Goal: Information Seeking & Learning: Learn about a topic

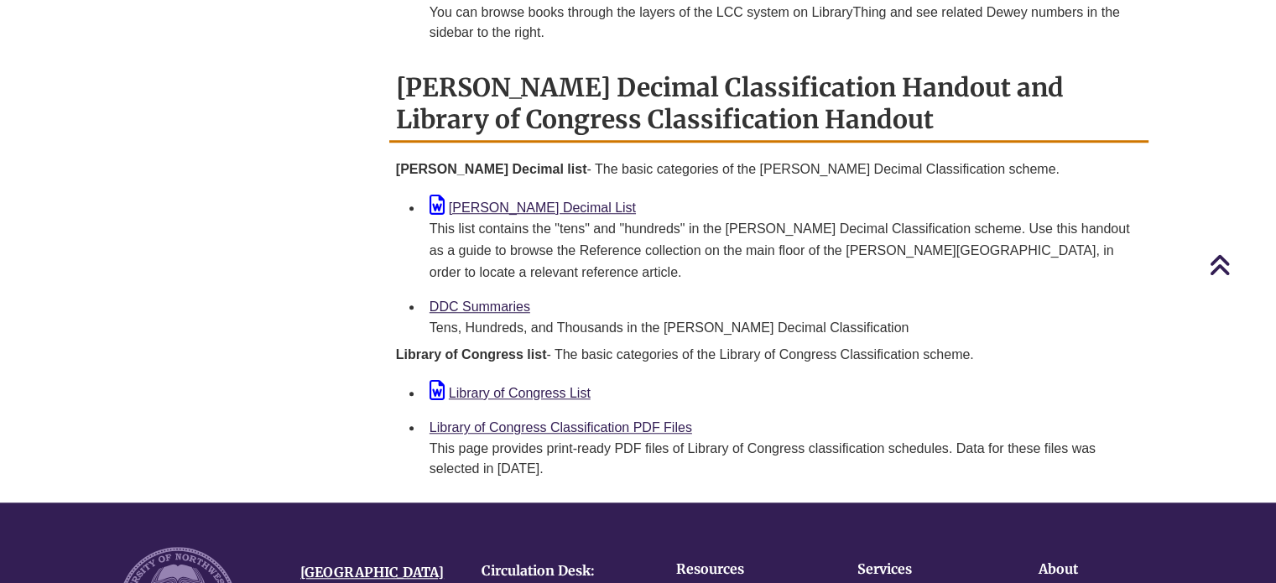
scroll to position [1427, 0]
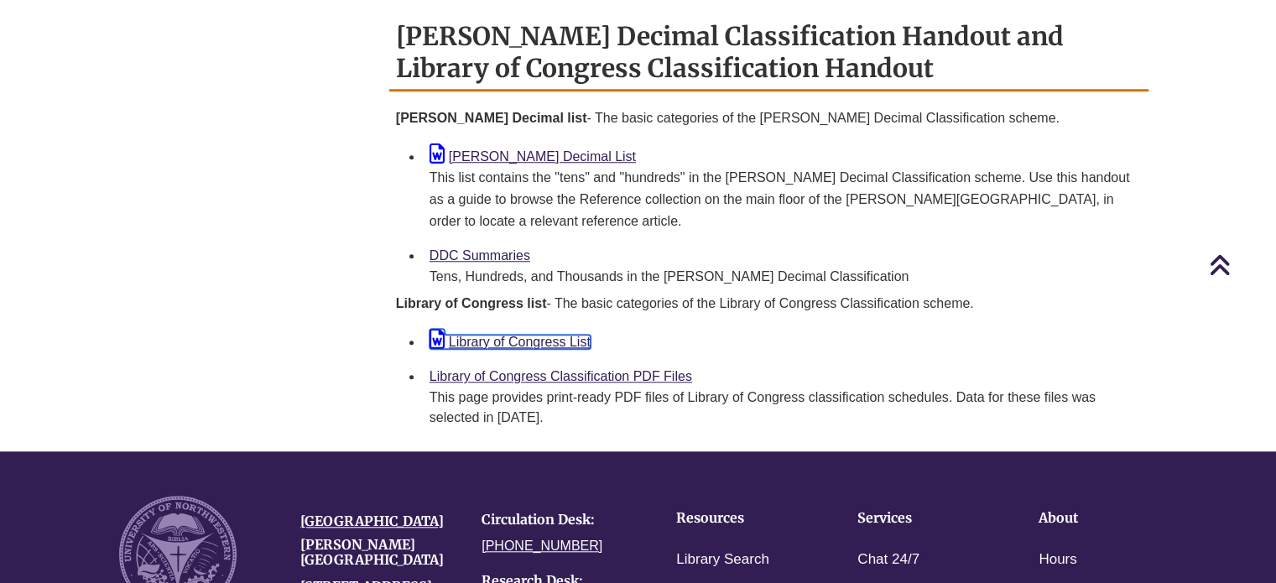
click at [517, 335] on link "Library of Congress List" at bounding box center [510, 342] width 161 height 14
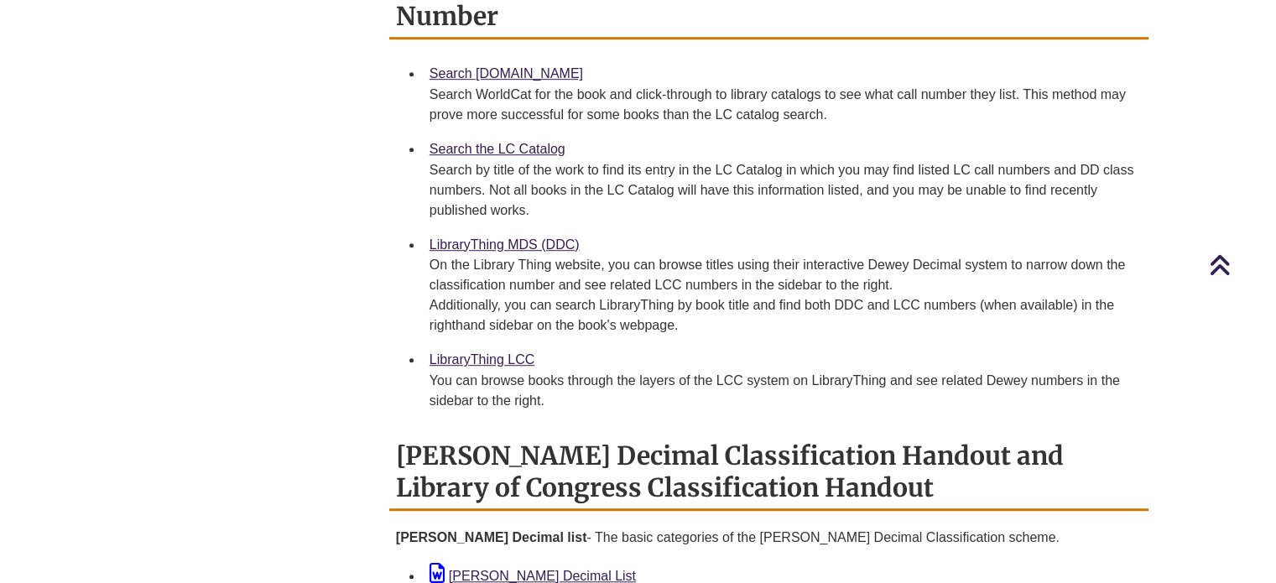
scroll to position [755, 0]
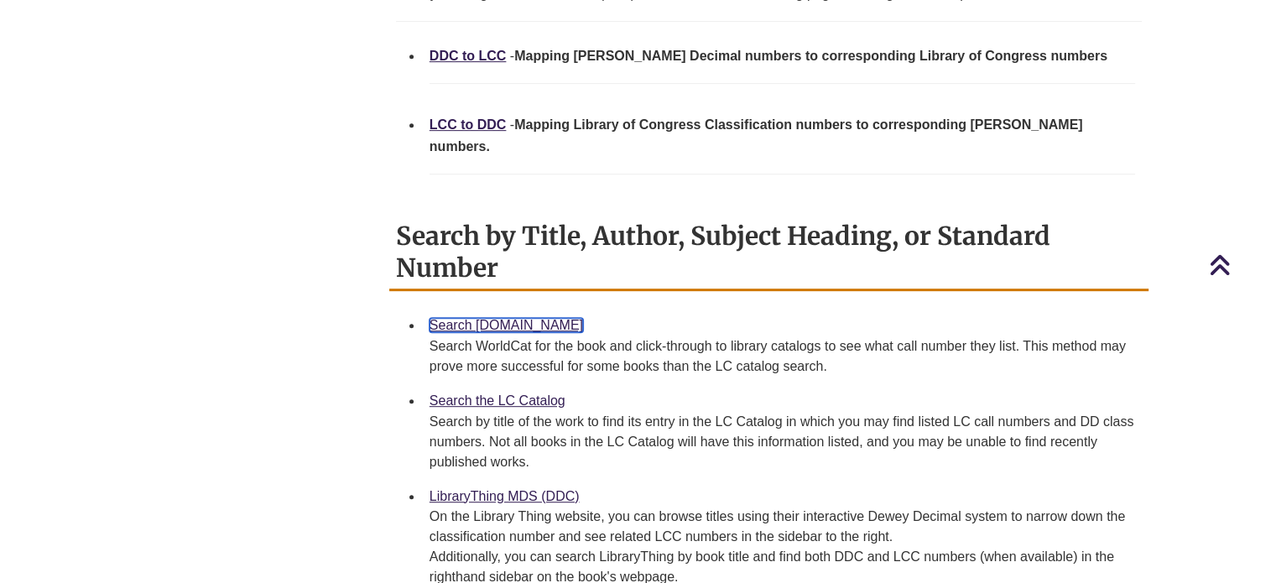
click at [504, 318] on link "Search [DOMAIN_NAME]" at bounding box center [507, 325] width 154 height 14
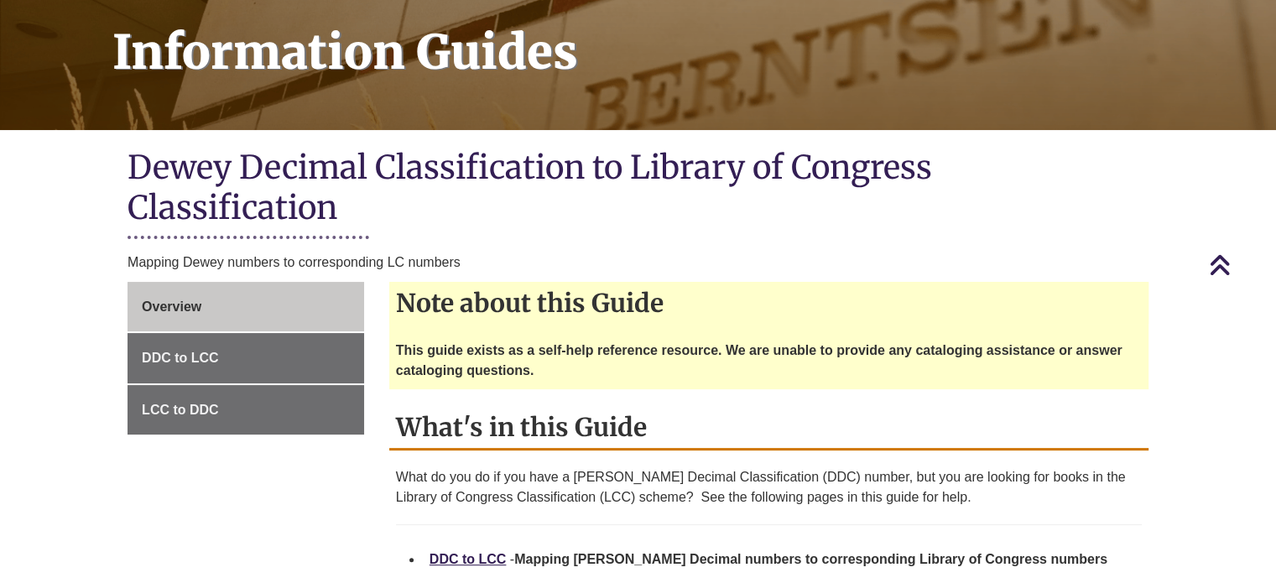
scroll to position [0, 0]
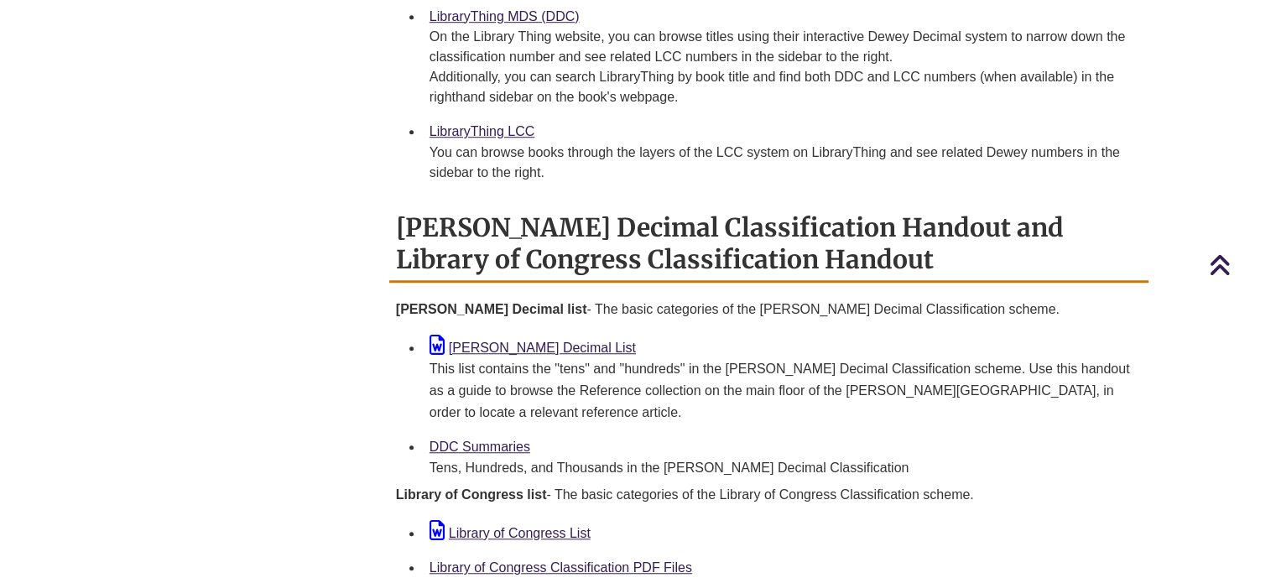
scroll to position [1259, 0]
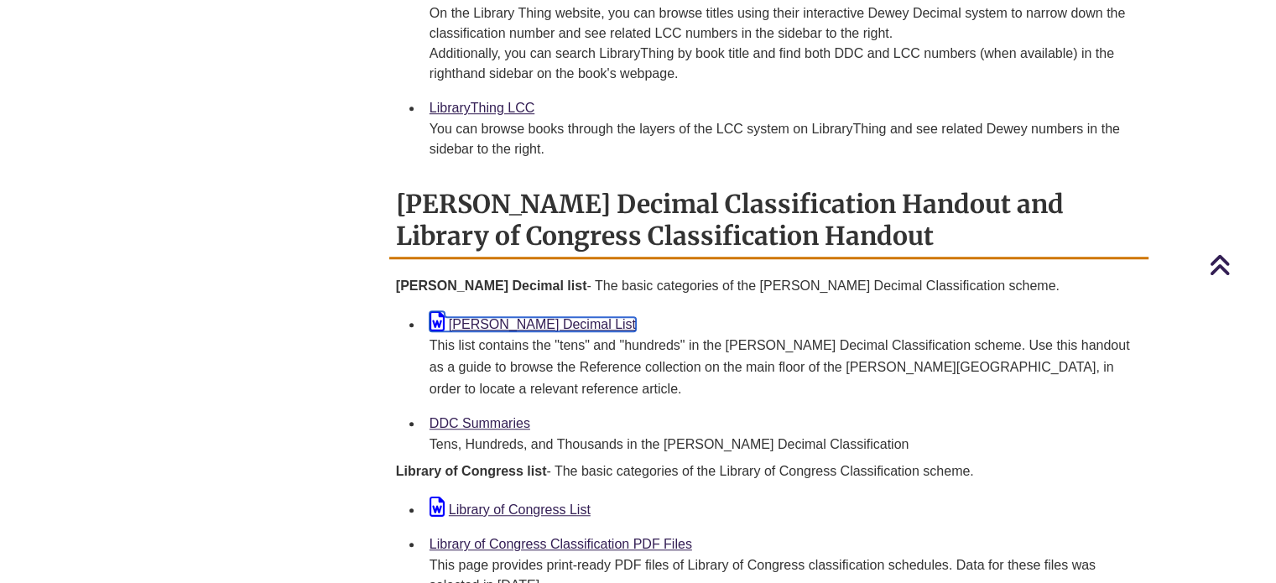
click at [493, 317] on link "[PERSON_NAME] Decimal List" at bounding box center [533, 324] width 206 height 14
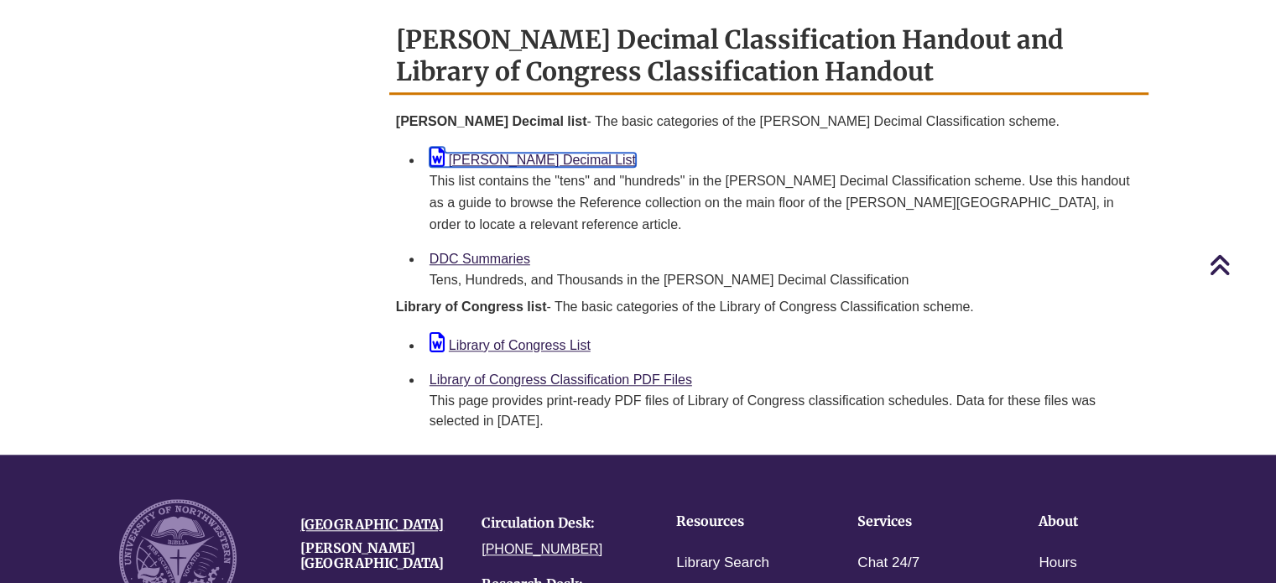
scroll to position [1427, 0]
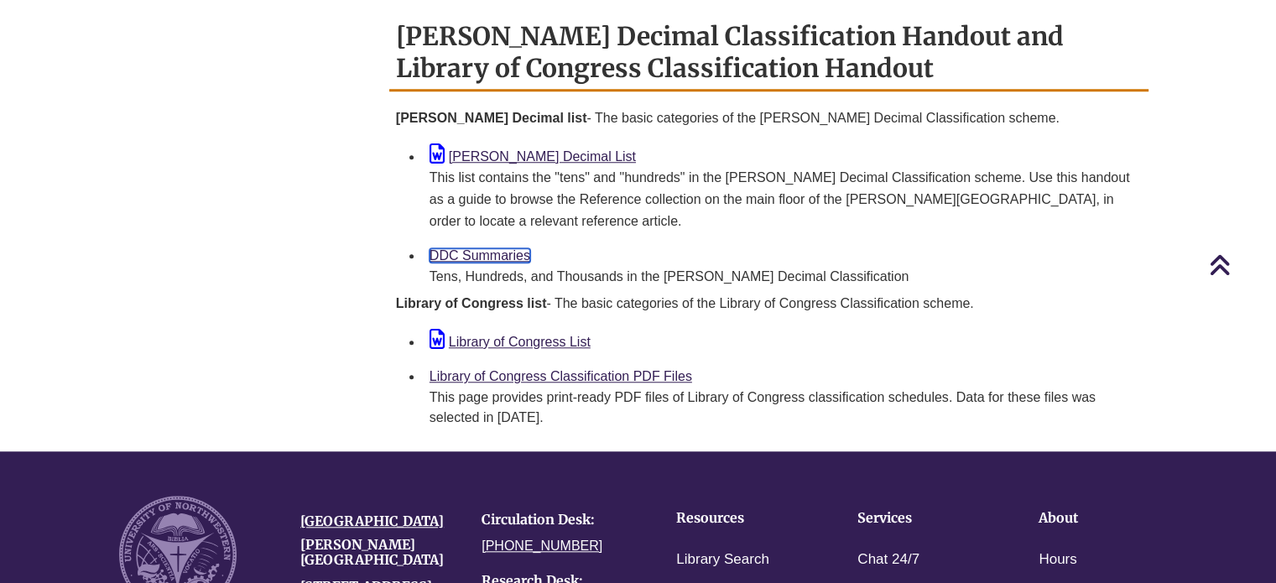
click at [481, 248] on link "DDC Summaries" at bounding box center [480, 255] width 101 height 14
click at [489, 248] on link "DDC Summaries" at bounding box center [480, 255] width 101 height 14
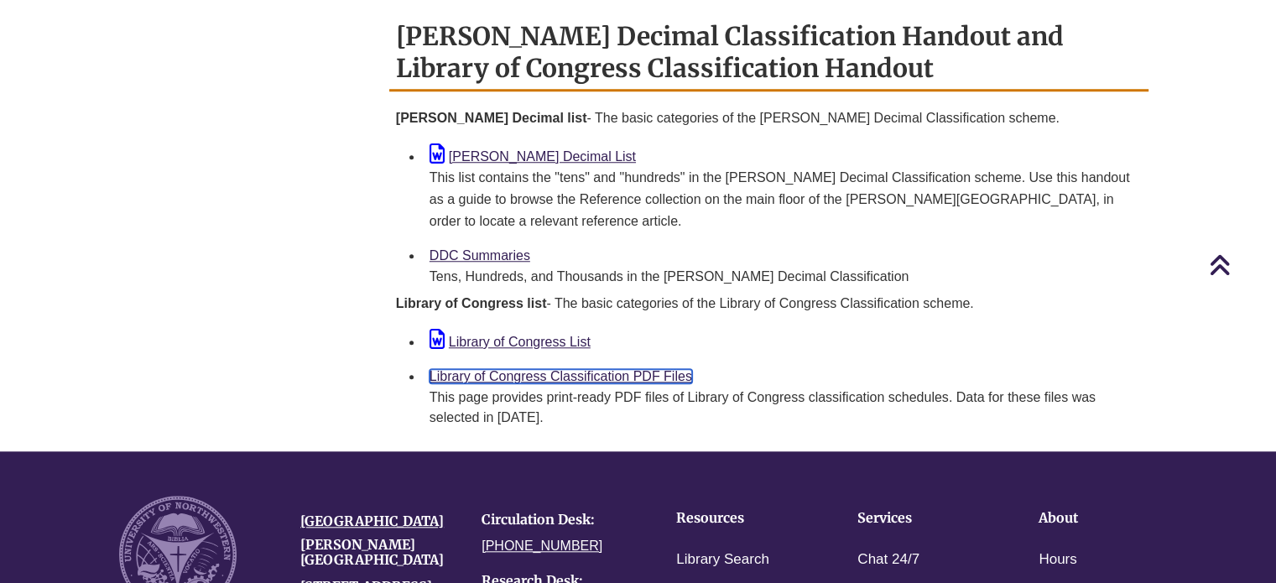
click at [512, 369] on link "Library of Congress Classification PDF Files" at bounding box center [561, 376] width 263 height 14
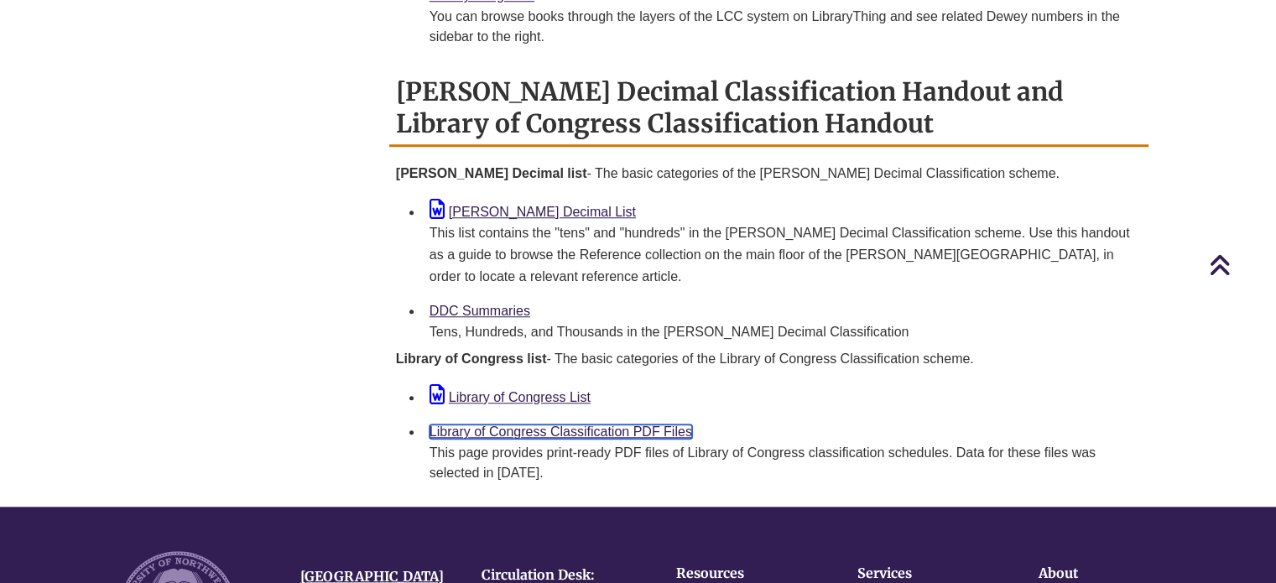
scroll to position [1343, 0]
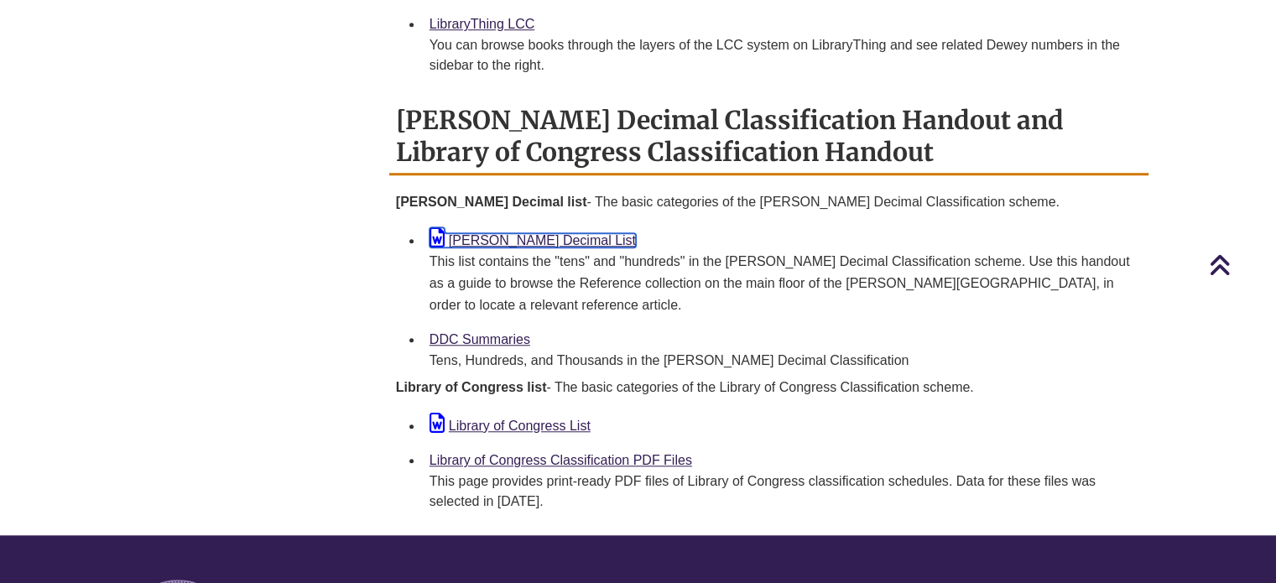
click at [534, 233] on link "[PERSON_NAME] Decimal List" at bounding box center [533, 240] width 206 height 14
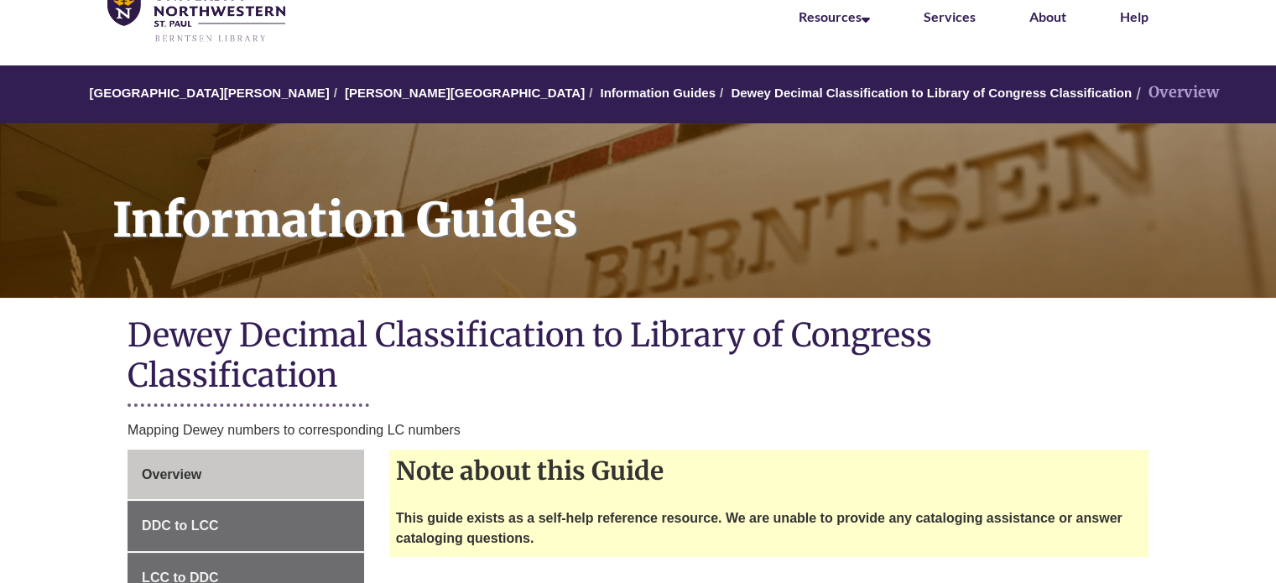
scroll to position [0, 0]
